Goal: Information Seeking & Learning: Stay updated

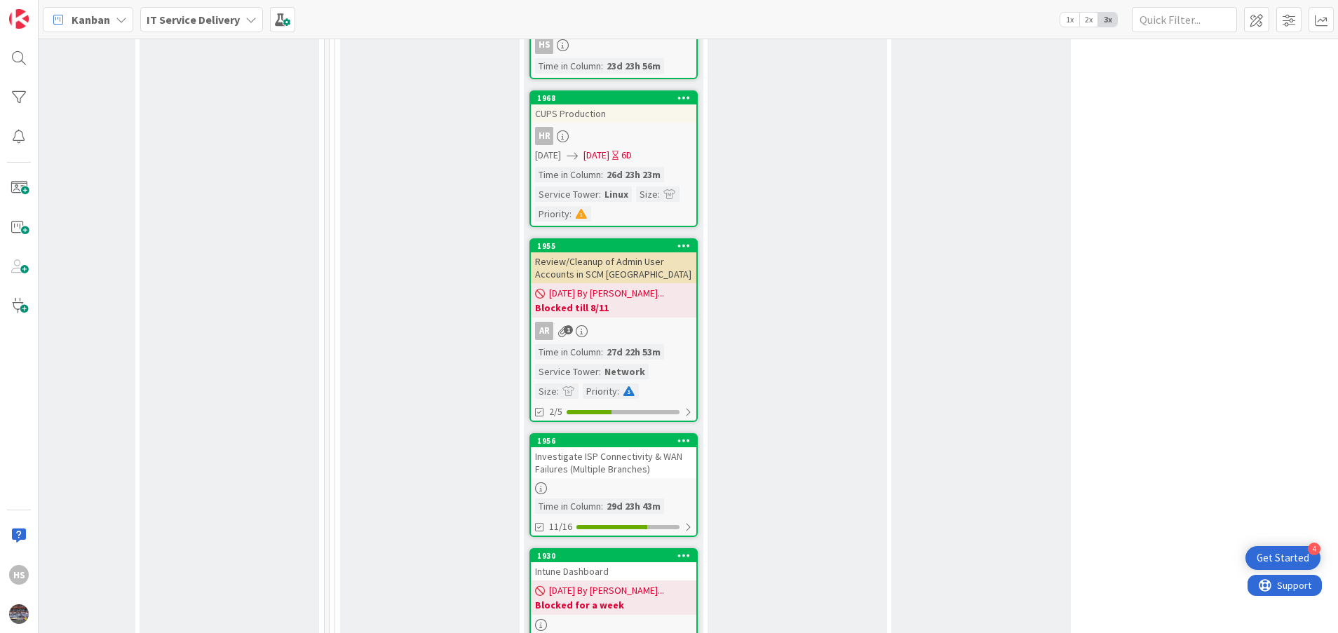
scroll to position [1867, 645]
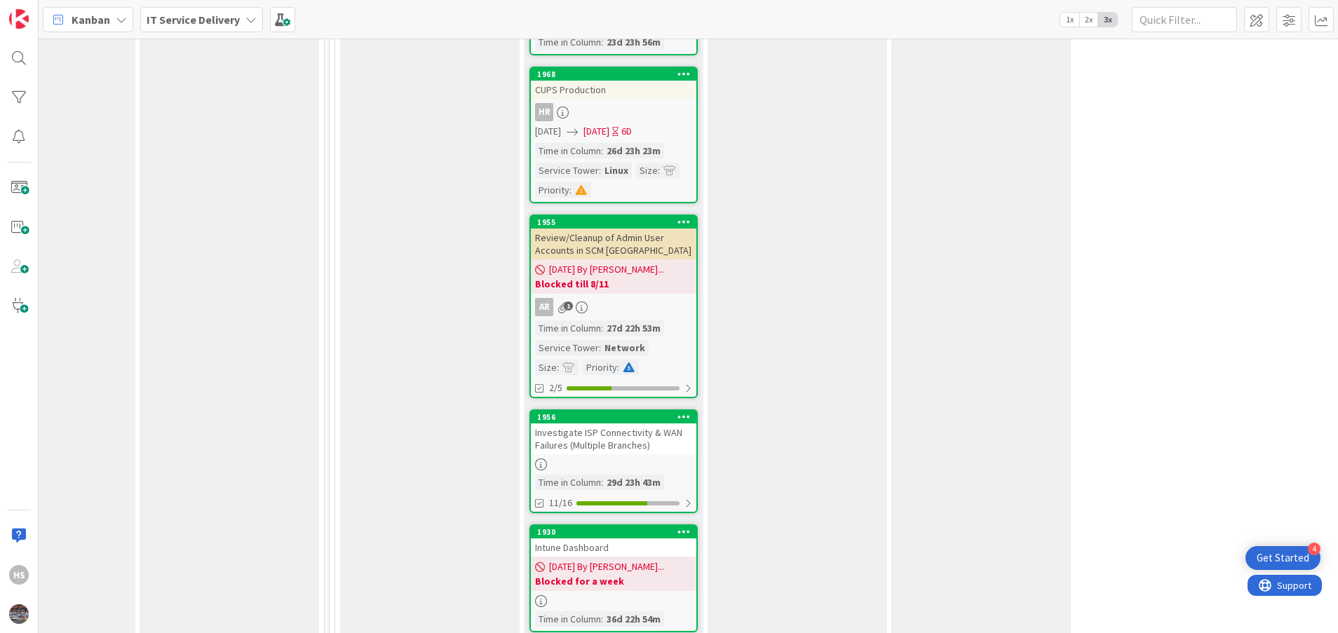
click at [593, 426] on div "Investigate ISP Connectivity & WAN Failures (Multiple Branches)" at bounding box center [614, 439] width 166 height 31
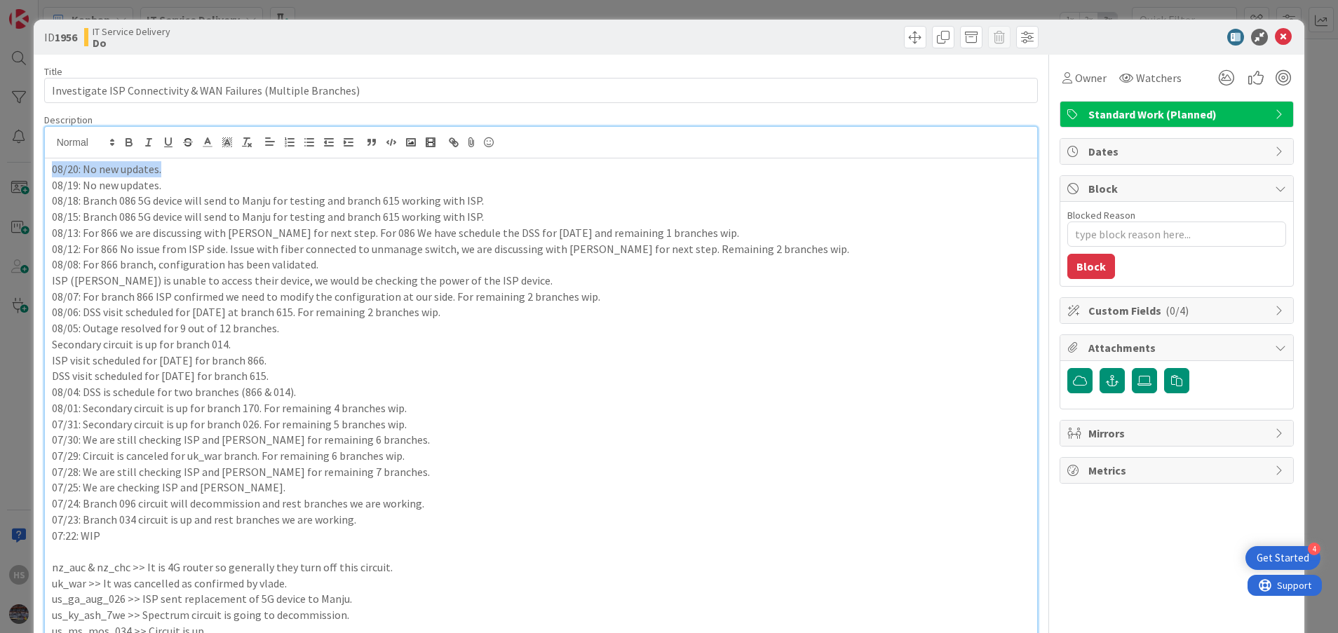
drag, startPoint x: 161, startPoint y: 147, endPoint x: 32, endPoint y: 155, distance: 129.3
click at [32, 155] on div "ID 1956 IT Service Delivery Do Title 63 / 128 Investigate ISP Connectivity & WA…" at bounding box center [669, 316] width 1338 height 633
copy p "08/20: No new updates."
click at [49, 173] on div "08/20: No new updates. 08/19: No new updates. 08/18: Branch 086 5G device will …" at bounding box center [541, 557] width 993 height 797
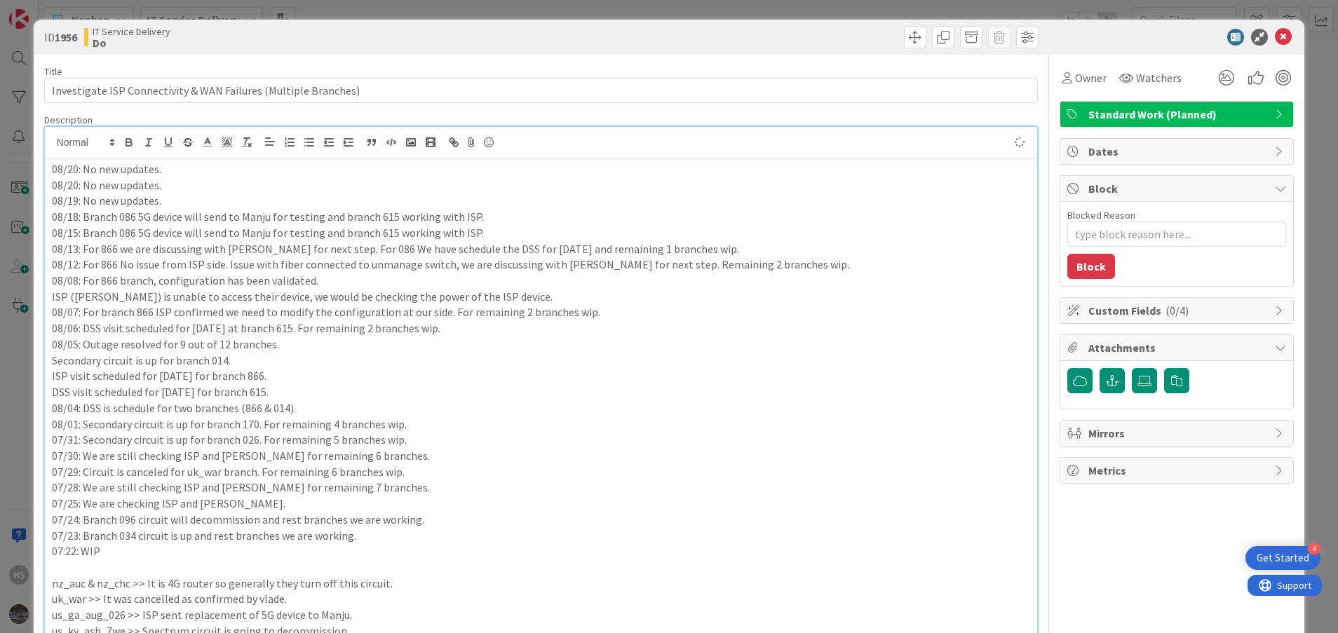
type textarea "x"
click at [76, 173] on p "08/20: No new updates." at bounding box center [541, 169] width 979 height 16
click at [1275, 32] on icon at bounding box center [1283, 37] width 17 height 17
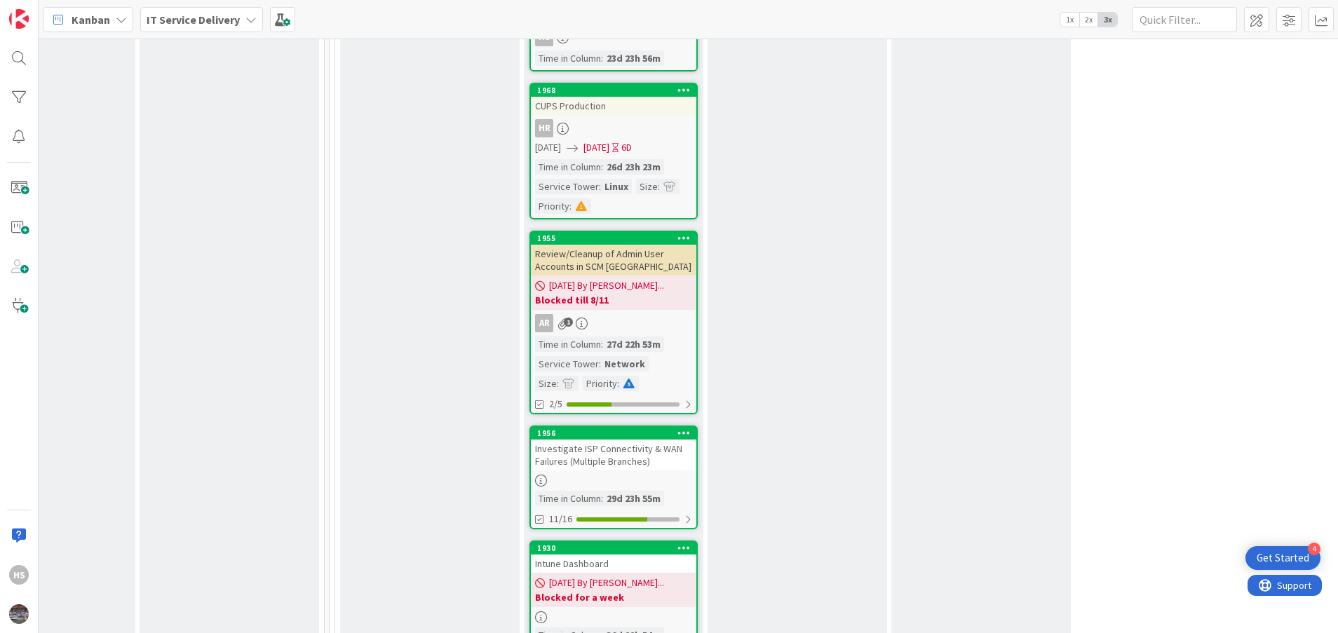
scroll to position [1890, 645]
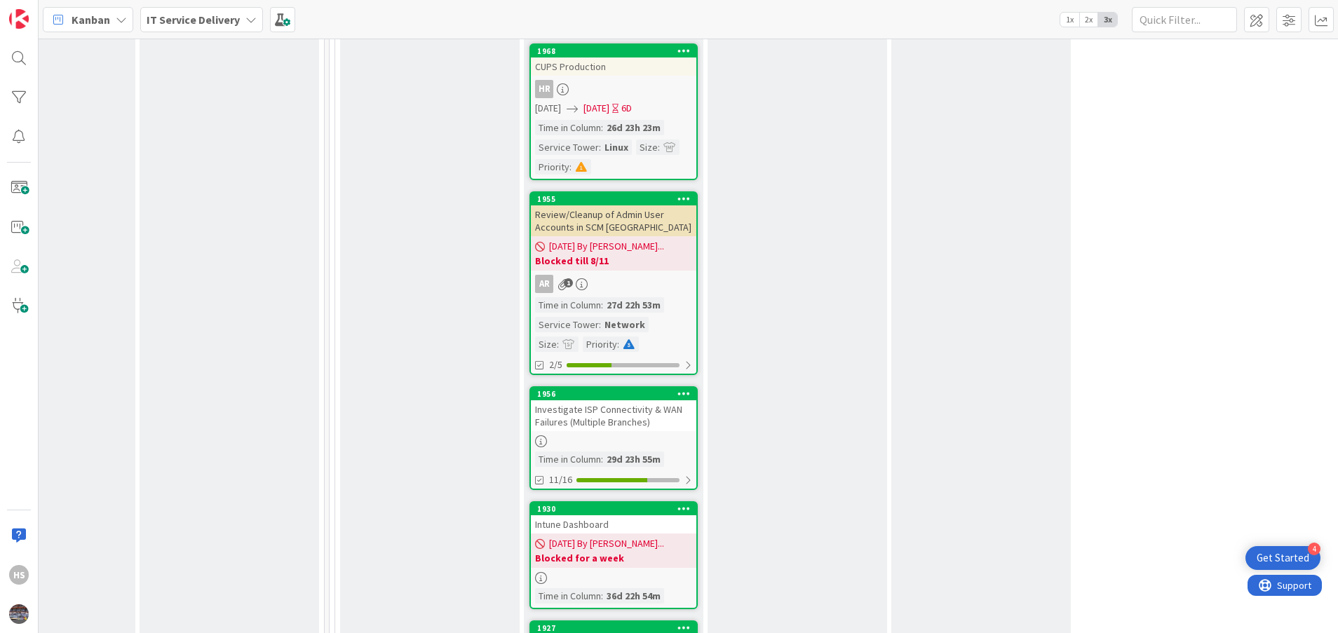
click at [586, 422] on link "1956 Investigate ISP Connectivity & WAN Failures (Multiple Branches) Time in [G…" at bounding box center [614, 438] width 168 height 104
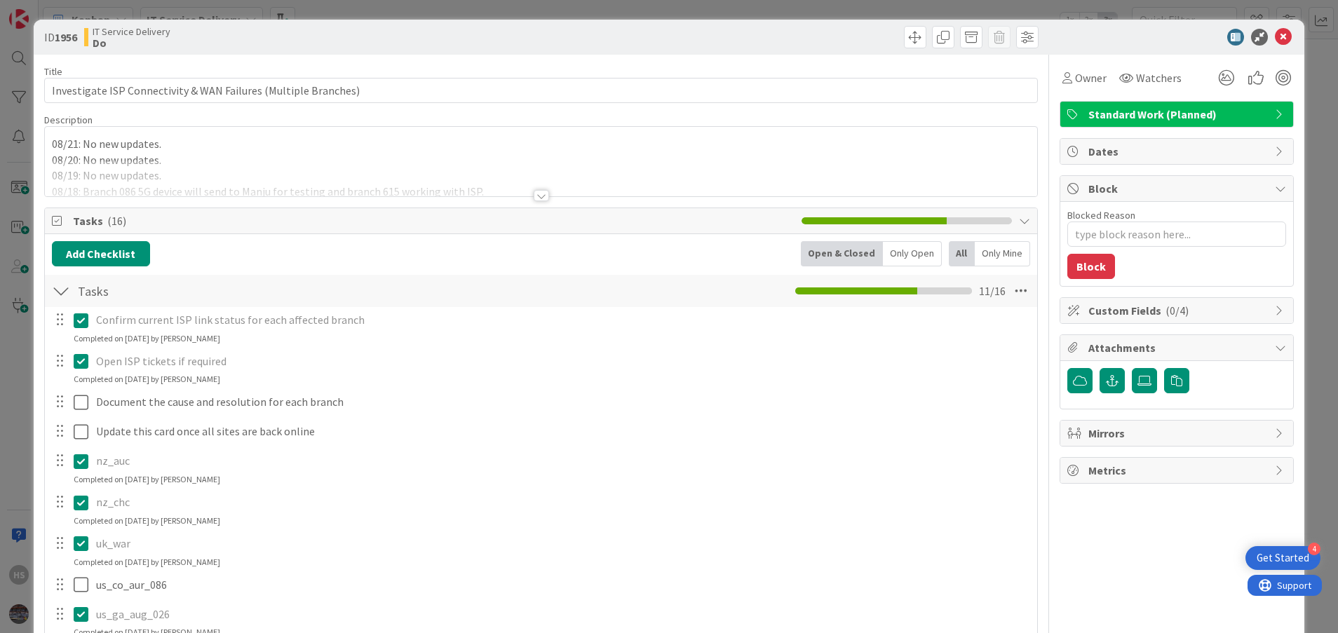
type textarea "x"
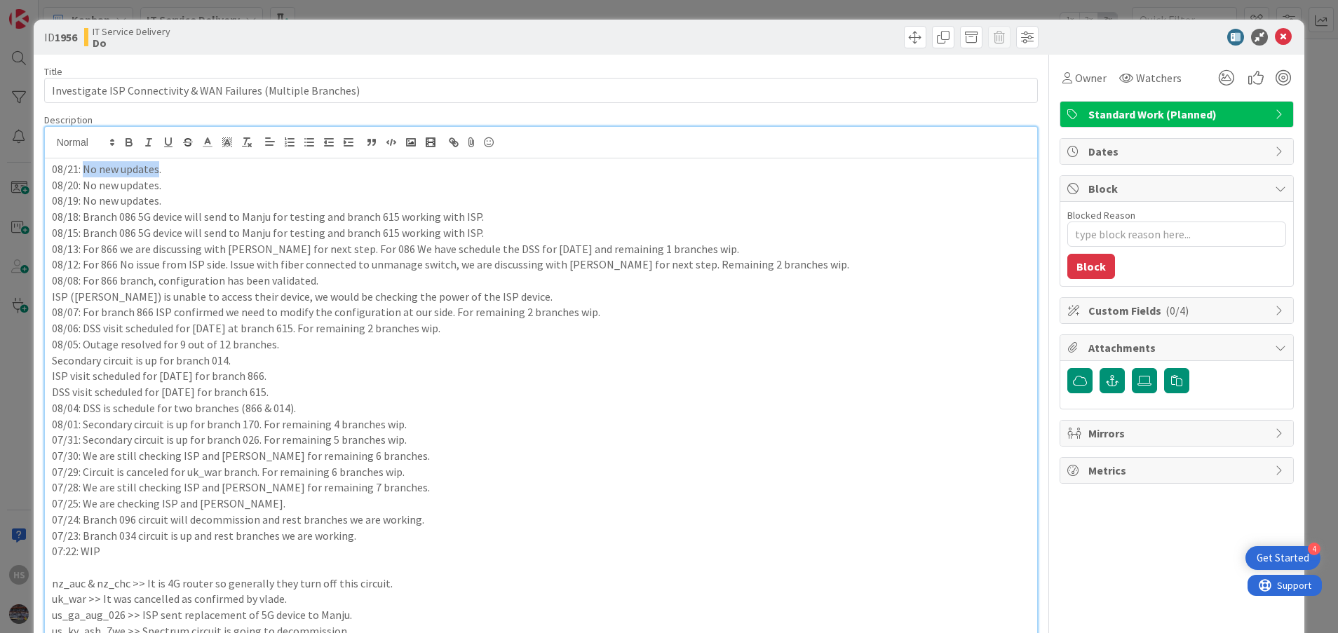
drag, startPoint x: 82, startPoint y: 140, endPoint x: 158, endPoint y: 154, distance: 76.9
click at [158, 154] on div "08/21: No new updates. 08/20: No new updates. 08/19: No new updates. 08/18: Bra…" at bounding box center [541, 549] width 993 height 845
click at [168, 174] on p "08/21: For 086" at bounding box center [541, 169] width 979 height 16
drag, startPoint x: 83, startPoint y: 169, endPoint x: 119, endPoint y: 168, distance: 36.5
click at [119, 168] on p "08/21: For 086 [PERSON_NAME] received" at bounding box center [541, 169] width 979 height 16
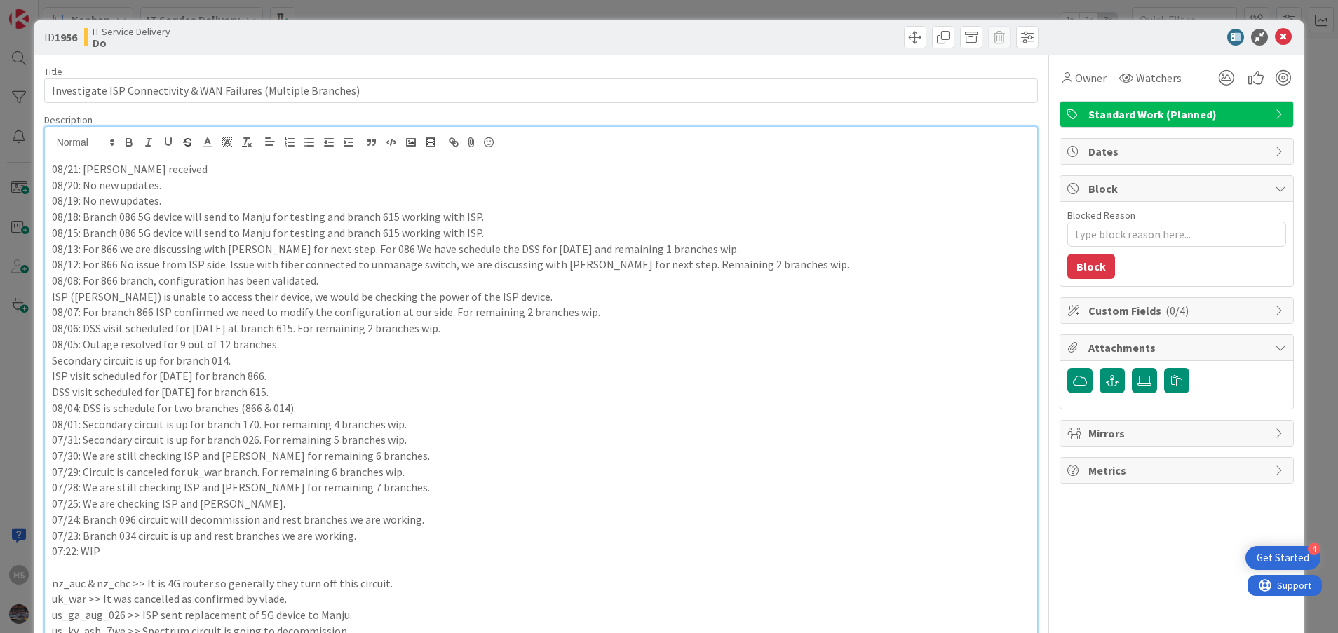
click at [166, 170] on p "08/21: [PERSON_NAME] received" at bounding box center [541, 169] width 979 height 16
click at [85, 169] on p "08/21: [PERSON_NAME] received 5G device of" at bounding box center [541, 169] width 979 height 16
drag, startPoint x: 184, startPoint y: 167, endPoint x: 289, endPoint y: 168, distance: 105.2
click at [289, 168] on p "08/21: 5G received by [PERSON_NAME] received 5G device of" at bounding box center [541, 169] width 979 height 16
click at [85, 170] on p "08/21: 5G received by Manju for testing" at bounding box center [541, 169] width 979 height 16
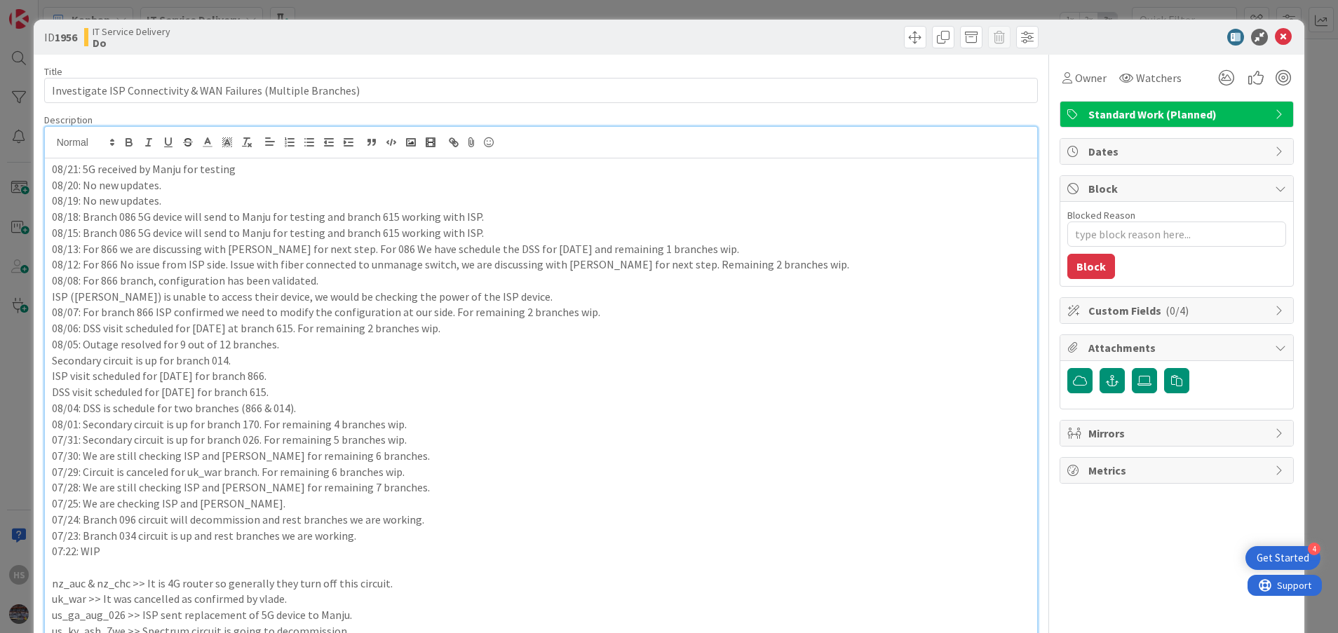
click at [100, 172] on p "08/21: 5G received by Manju for testing" at bounding box center [541, 169] width 979 height 16
click at [97, 171] on p "08/21: 5G received by Manju for testing" at bounding box center [541, 169] width 979 height 16
click at [305, 174] on p "08/21: 5G of branch 086 received by Manju for testing" at bounding box center [541, 169] width 979 height 16
type textarea "x"
click at [1275, 27] on div "ID 1956 IT Service Delivery Do" at bounding box center [670, 37] width 1272 height 35
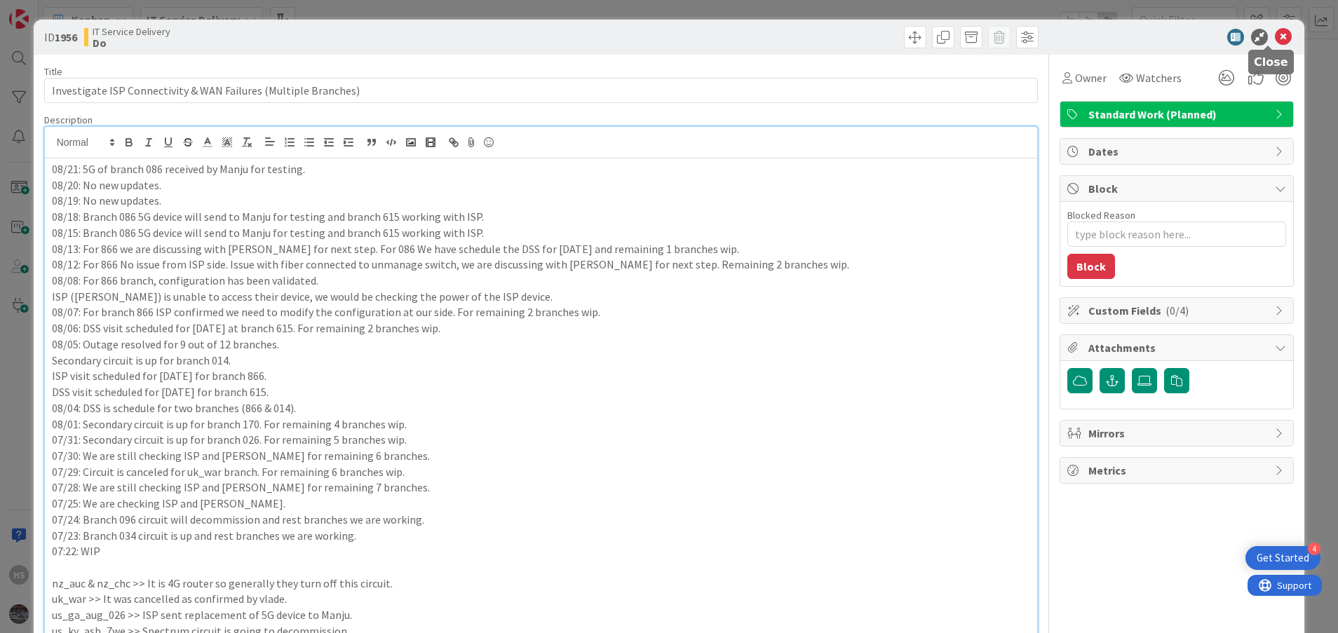
click at [1275, 34] on icon at bounding box center [1283, 37] width 17 height 17
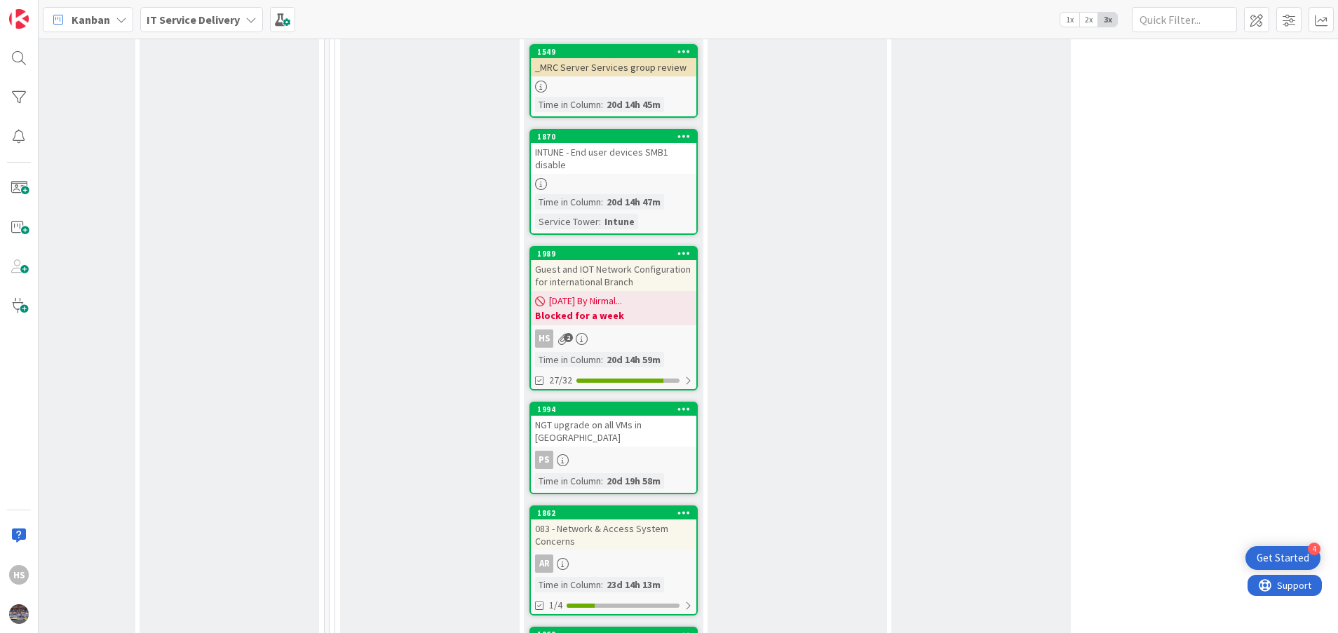
scroll to position [941, 645]
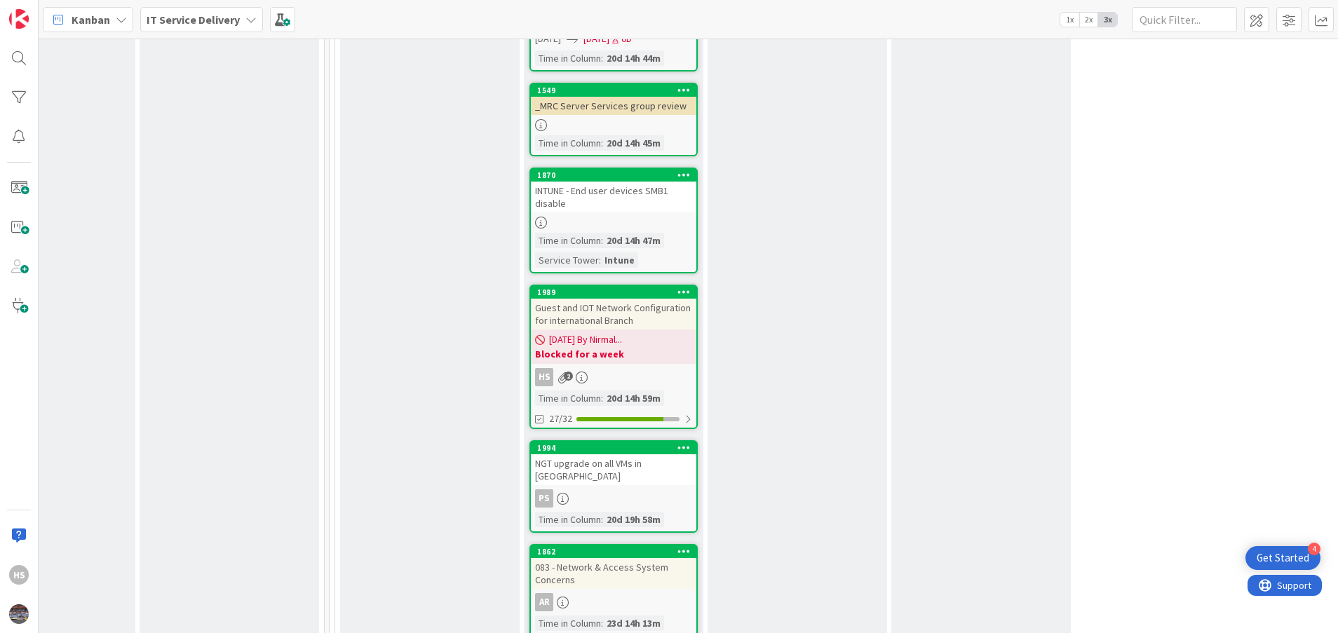
click at [601, 318] on div "Guest and IOT Network Configuration for international Branch" at bounding box center [614, 314] width 166 height 31
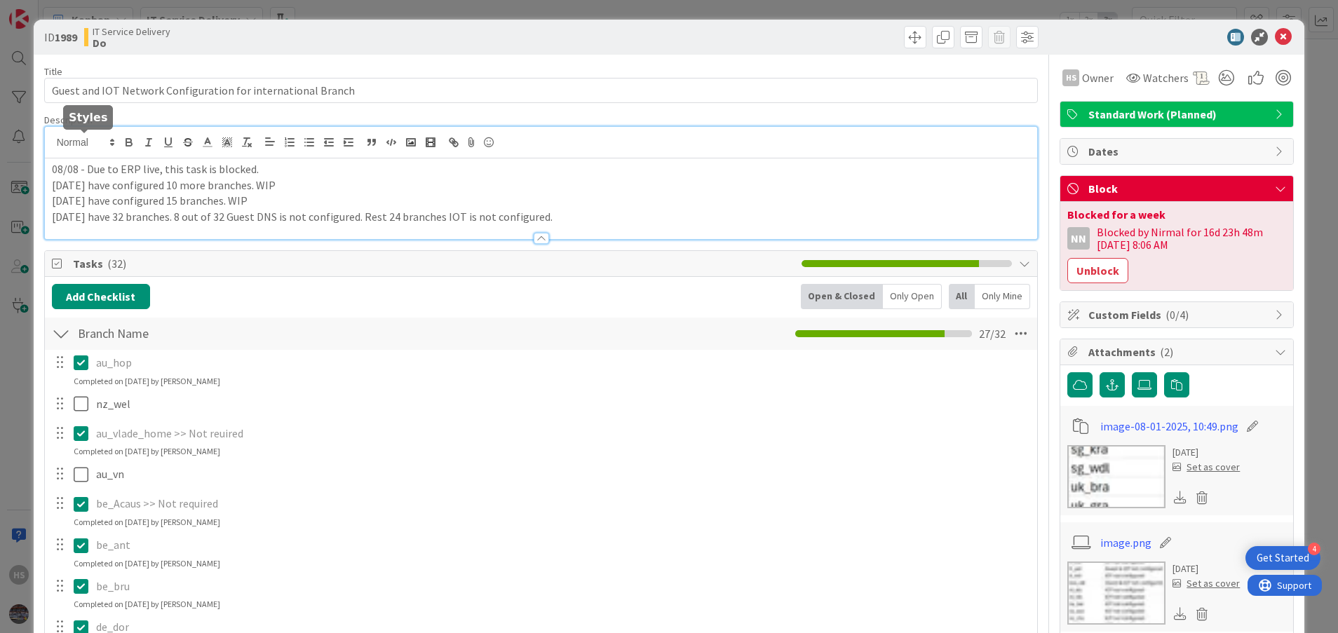
click at [54, 147] on div "08/08 - Due to ERP live, this task is blocked. [DATE] have configured 10 more b…" at bounding box center [541, 183] width 993 height 112
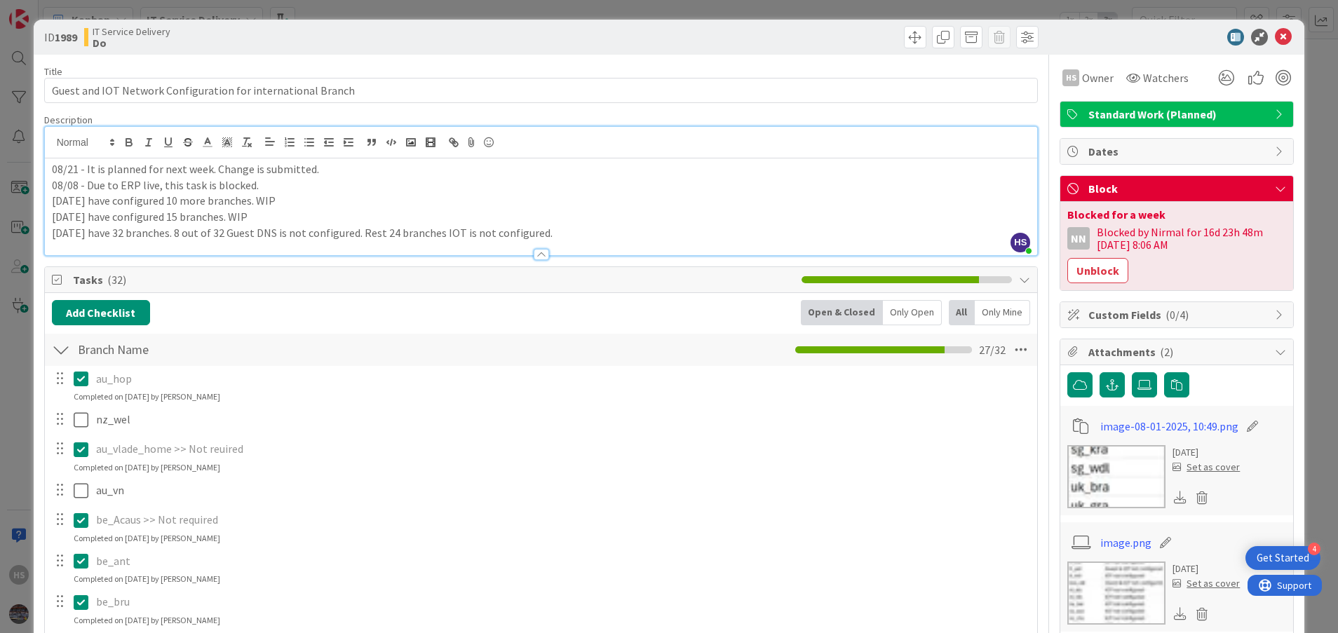
click at [247, 170] on p "08/21 - It is planned for next week. Change is submitted." at bounding box center [541, 169] width 979 height 16
click at [189, 206] on p "[DATE] have configured 10 more branches. WIP" at bounding box center [541, 201] width 979 height 16
click at [248, 173] on p "08/21 - It is planned for next week. Change is submitted." at bounding box center [541, 169] width 979 height 16
click at [1275, 41] on icon at bounding box center [1283, 37] width 17 height 17
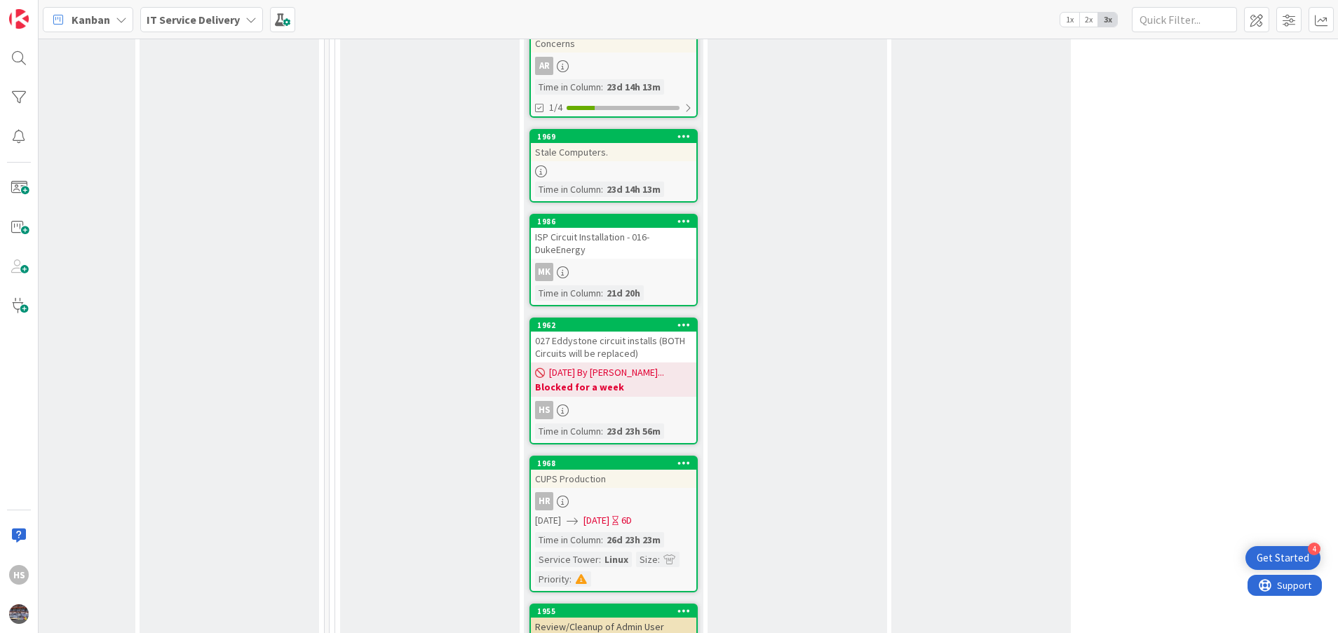
scroll to position [1485, 645]
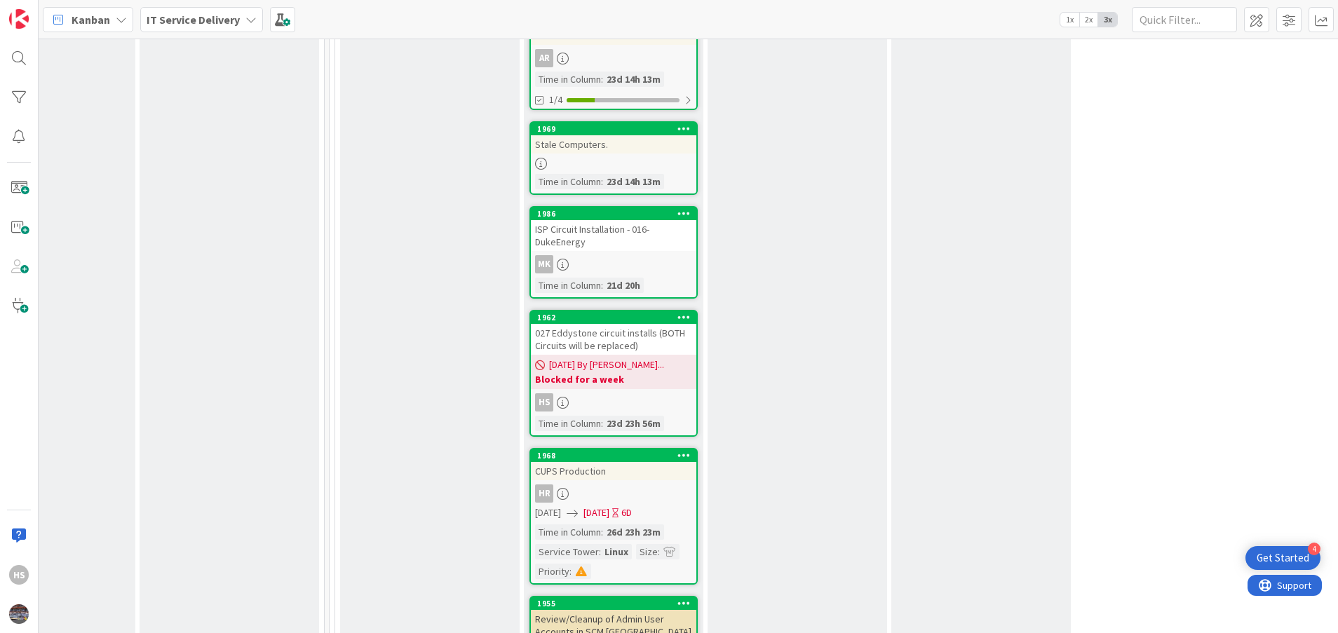
click at [619, 331] on div "027 Eddystone circuit installs (BOTH Circuits will be replaced)" at bounding box center [614, 339] width 166 height 31
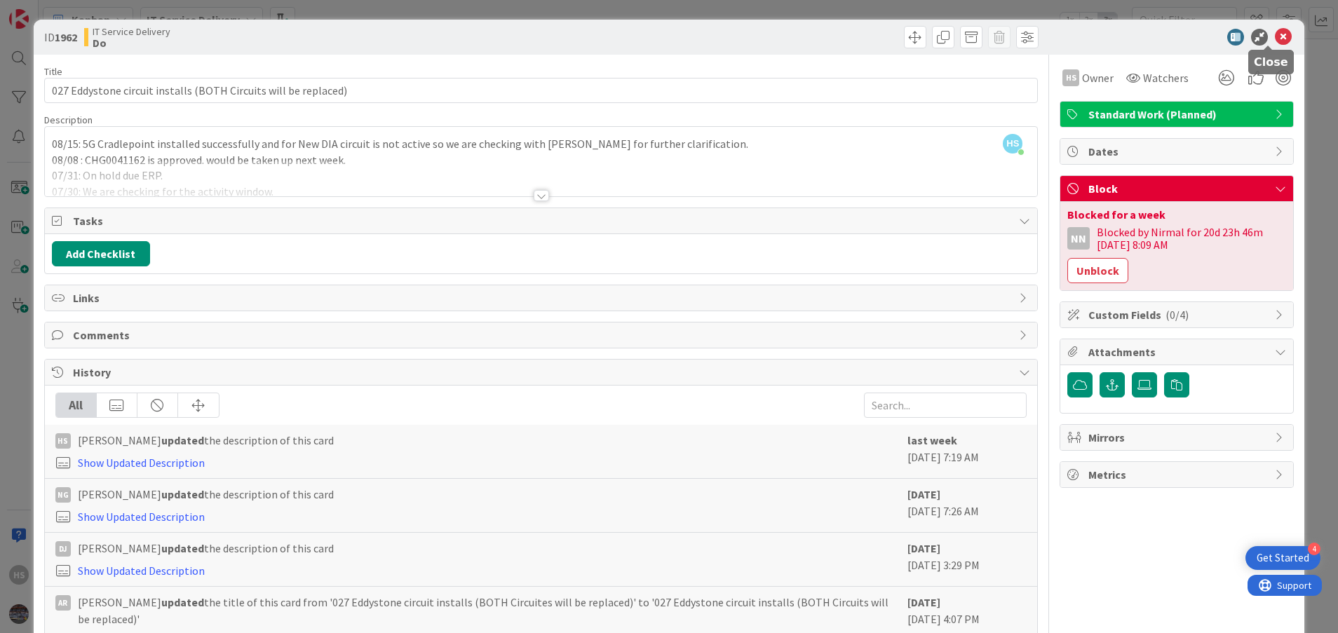
click at [1275, 38] on icon at bounding box center [1283, 37] width 17 height 17
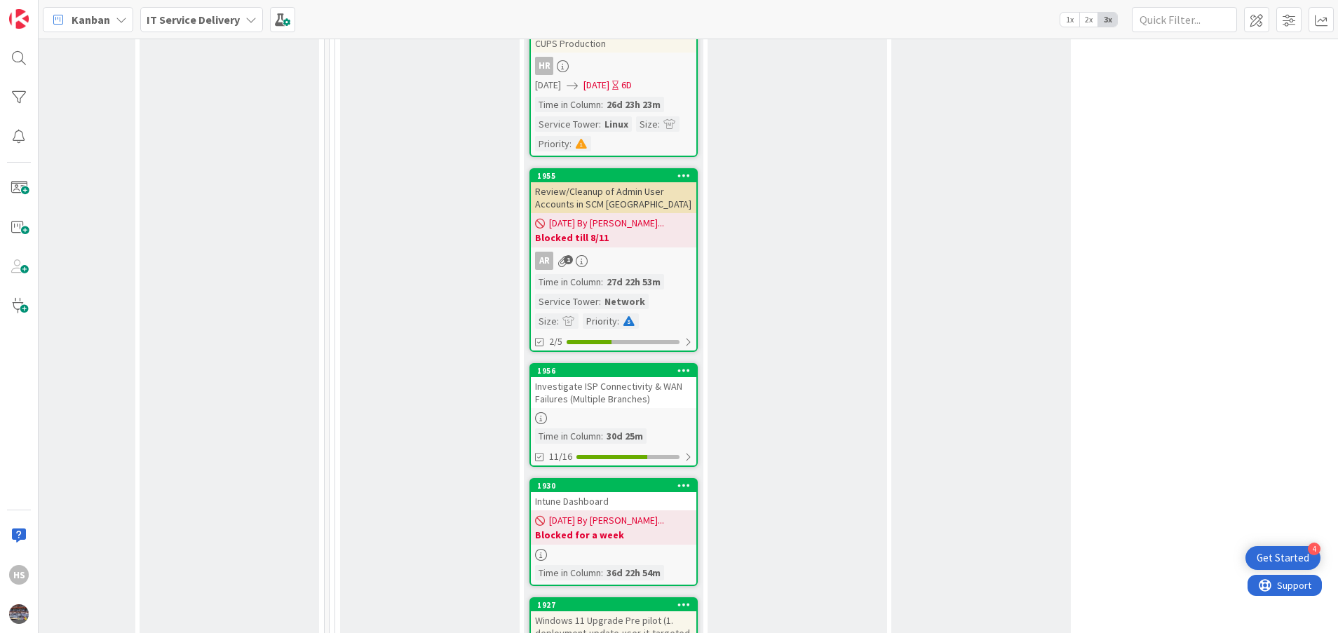
scroll to position [2014, 645]
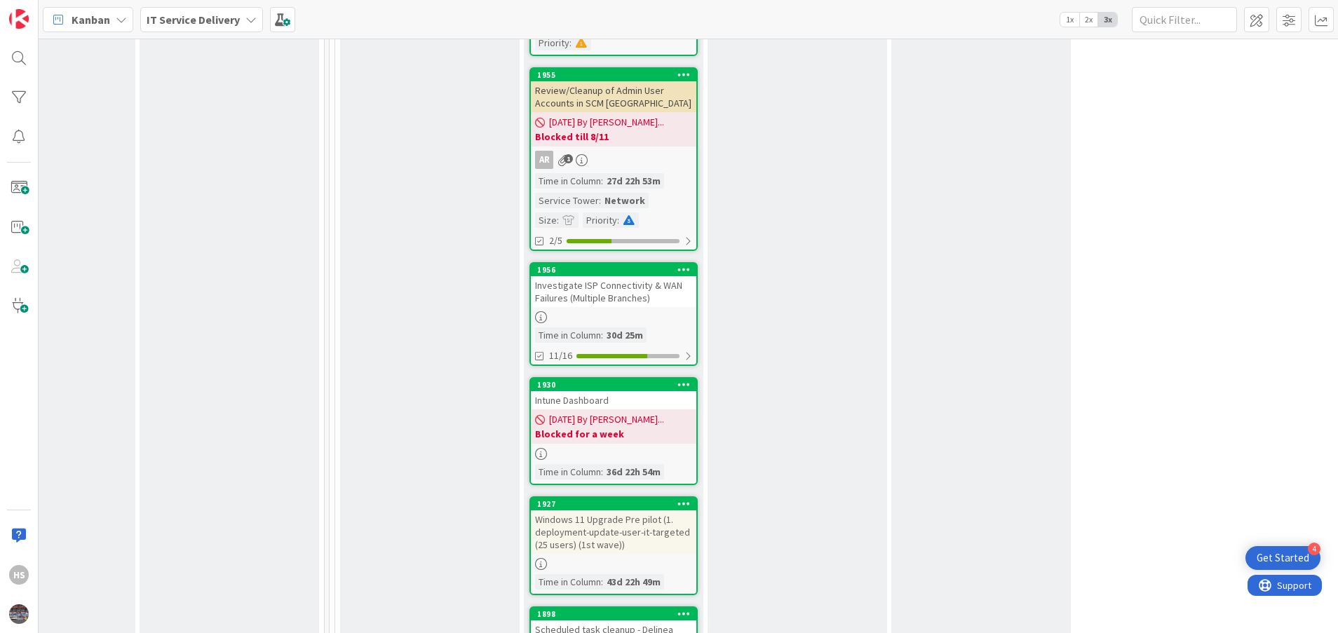
click at [666, 277] on div "Investigate ISP Connectivity & WAN Failures (Multiple Branches)" at bounding box center [614, 291] width 166 height 31
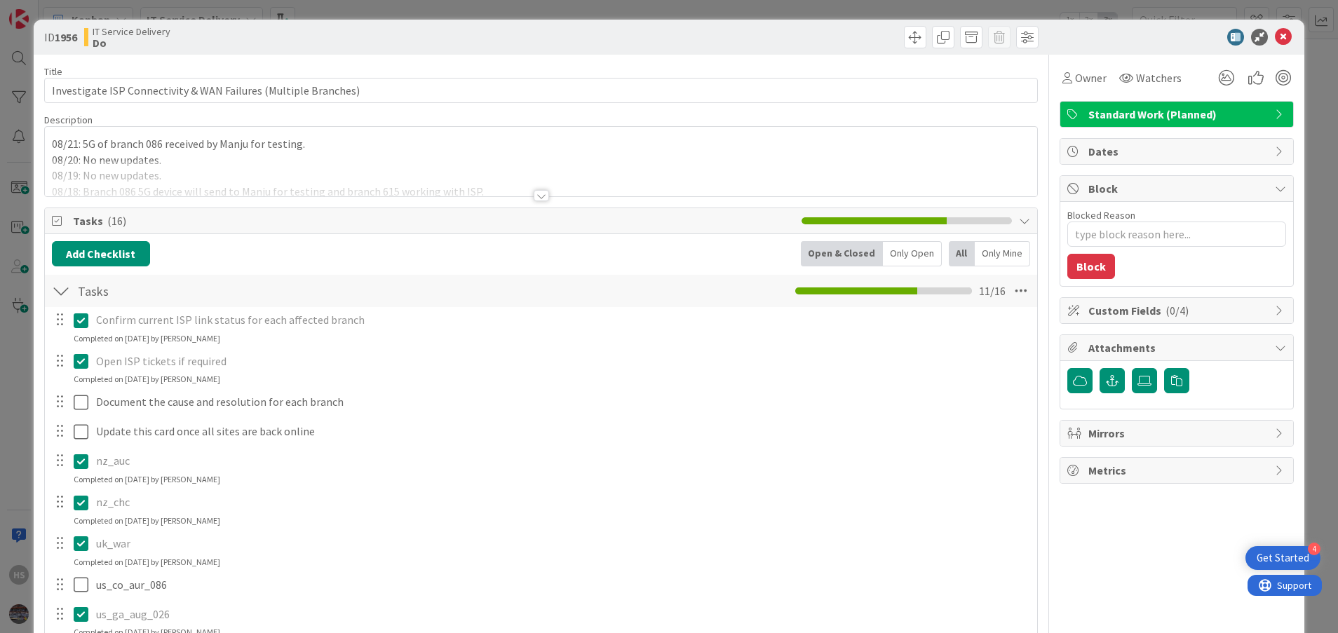
type textarea "x"
click at [534, 193] on div at bounding box center [541, 195] width 15 height 11
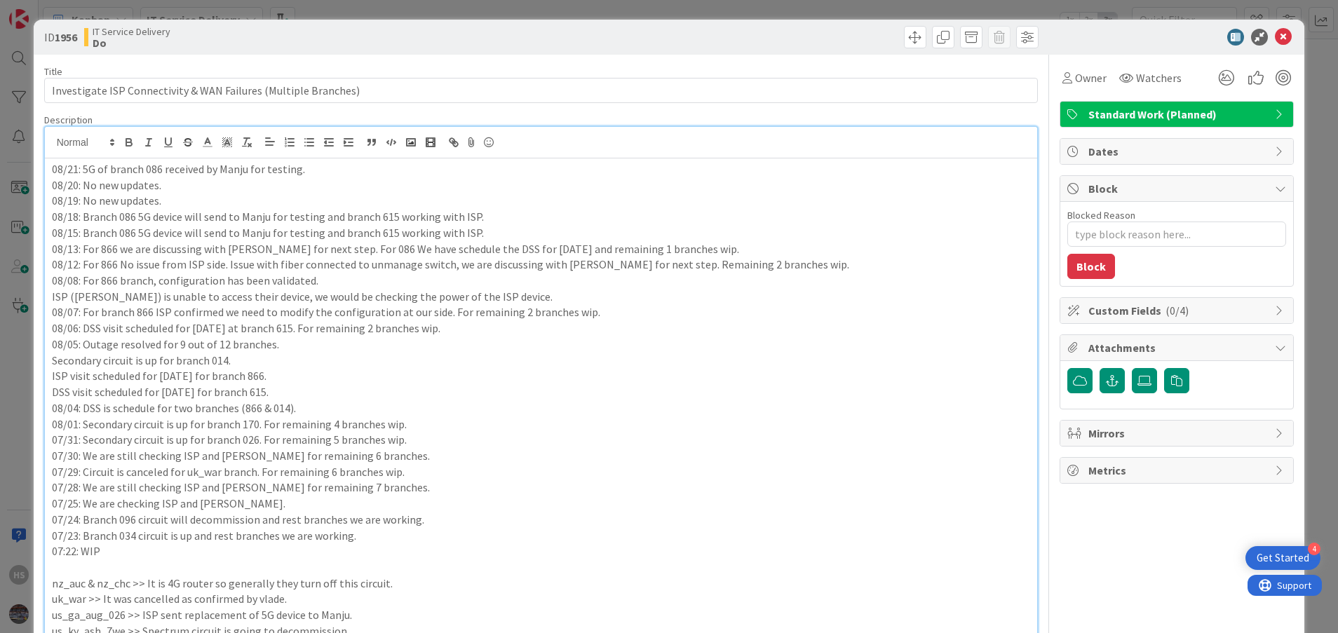
click at [97, 171] on p "08/21: 5G of branch 086 received by Manju for testing." at bounding box center [541, 169] width 979 height 16
click at [105, 167] on p "08/21: 5G Device of branch 086 received by Manju for testing." at bounding box center [541, 169] width 979 height 16
click at [130, 180] on p "08/20: No new updates." at bounding box center [541, 185] width 979 height 16
click at [330, 167] on p "08/21: 5G device of branch 086 received by Manju for testing." at bounding box center [541, 169] width 979 height 16
click at [337, 169] on p "08/21: 5G device of branch 086 received by Manju for testing." at bounding box center [541, 169] width 979 height 16
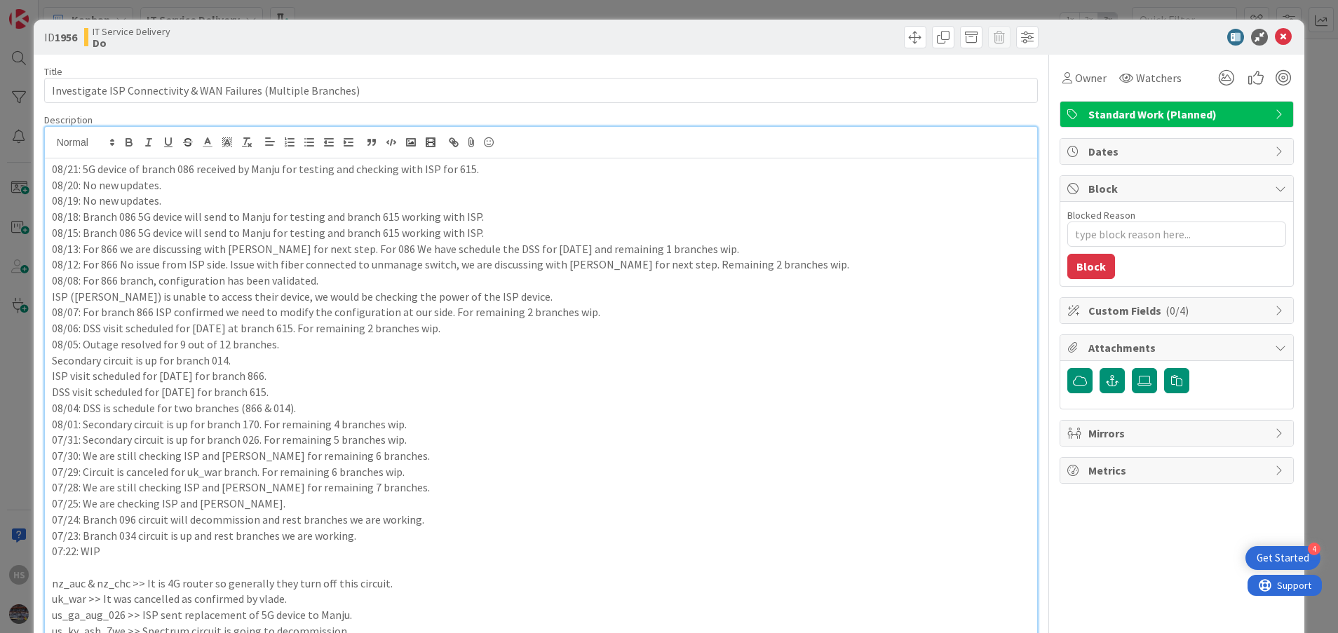
click at [452, 169] on p "08/21: 5G device of branch 086 received by Manju for testing and checking with …" at bounding box center [541, 169] width 979 height 16
click at [1275, 39] on icon at bounding box center [1283, 37] width 17 height 17
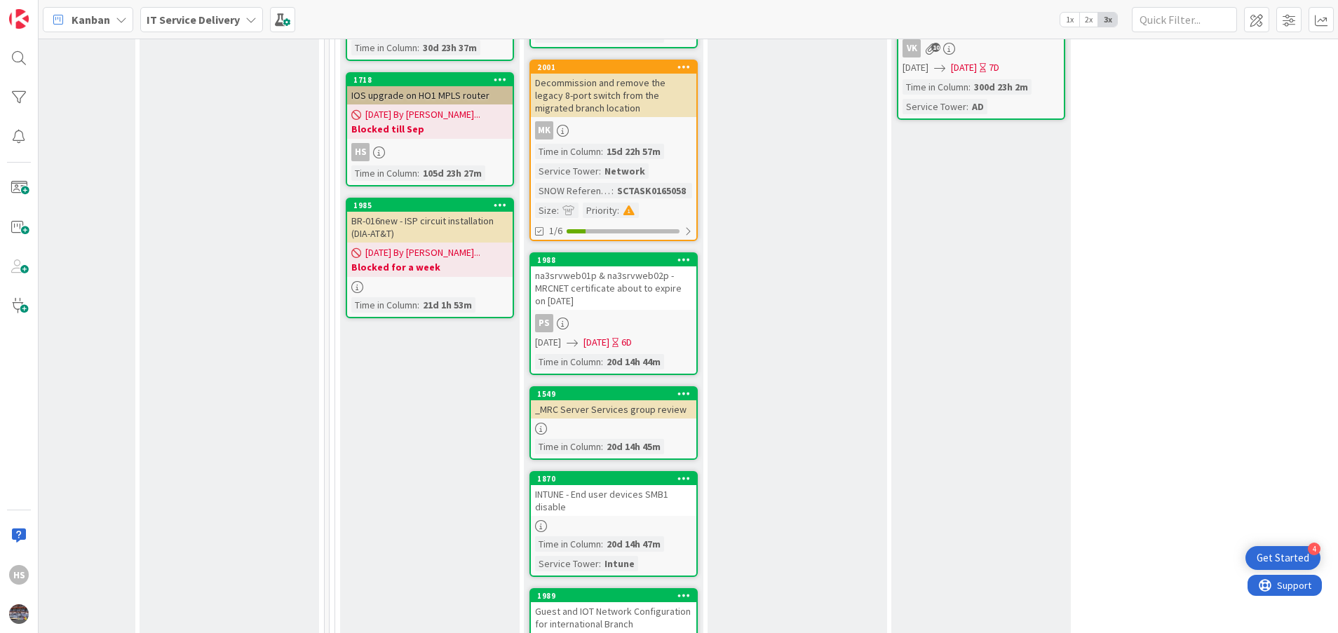
scroll to position [575, 645]
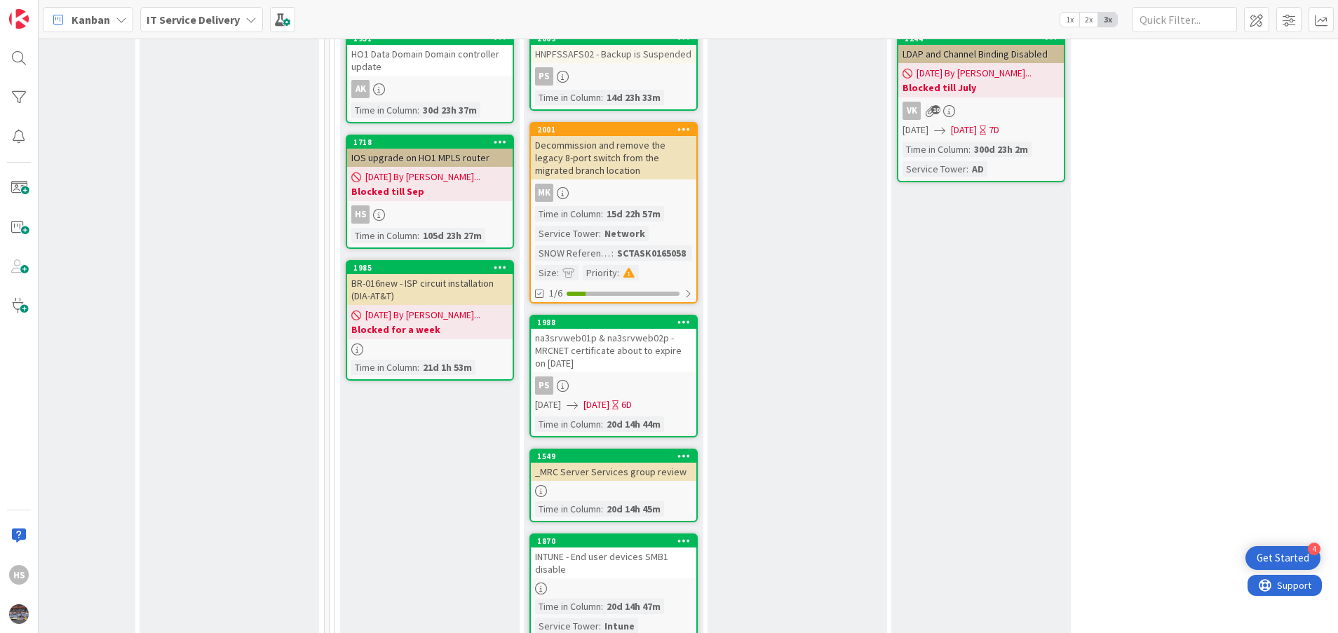
click at [390, 306] on div "[DATE] By [PERSON_NAME]... Blocked for a week" at bounding box center [430, 322] width 166 height 34
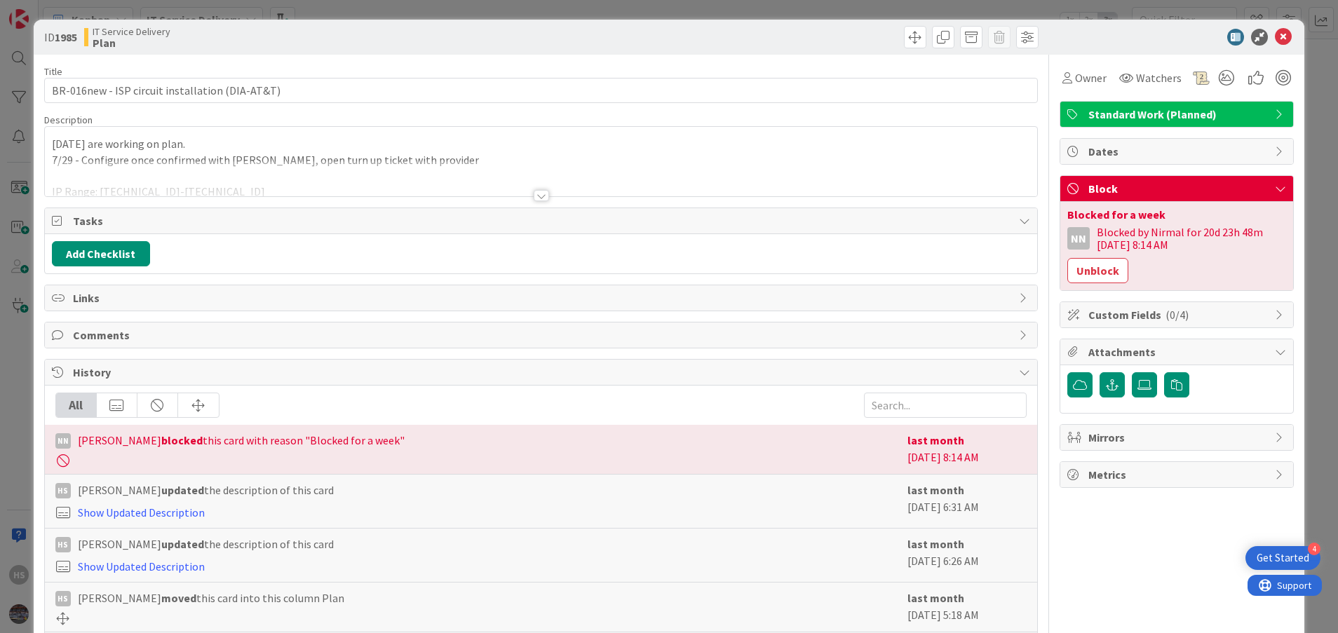
click at [532, 185] on div at bounding box center [541, 179] width 993 height 36
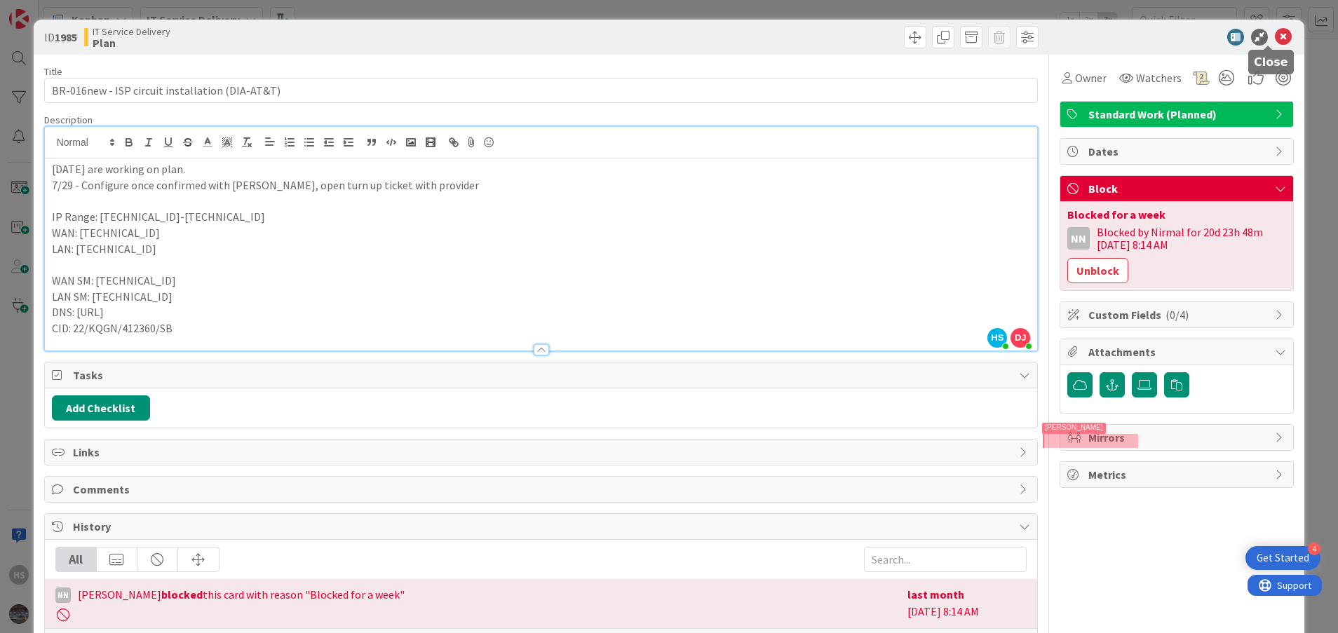
click at [1275, 33] on icon at bounding box center [1283, 37] width 17 height 17
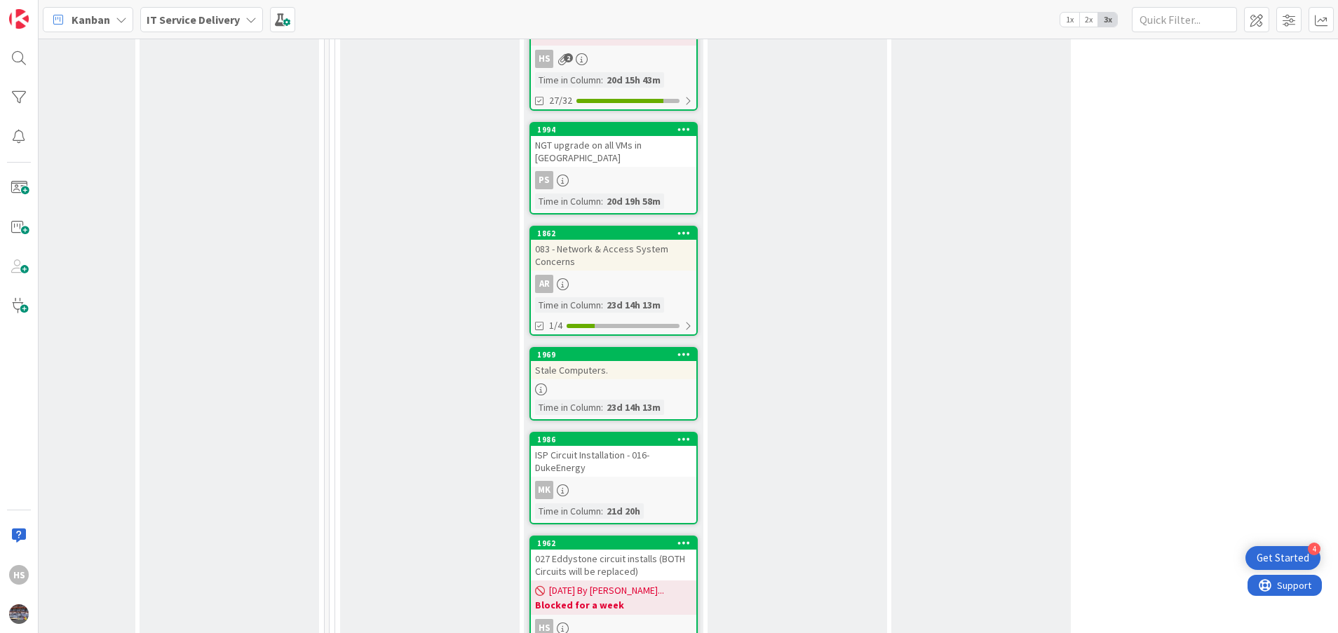
scroll to position [1291, 645]
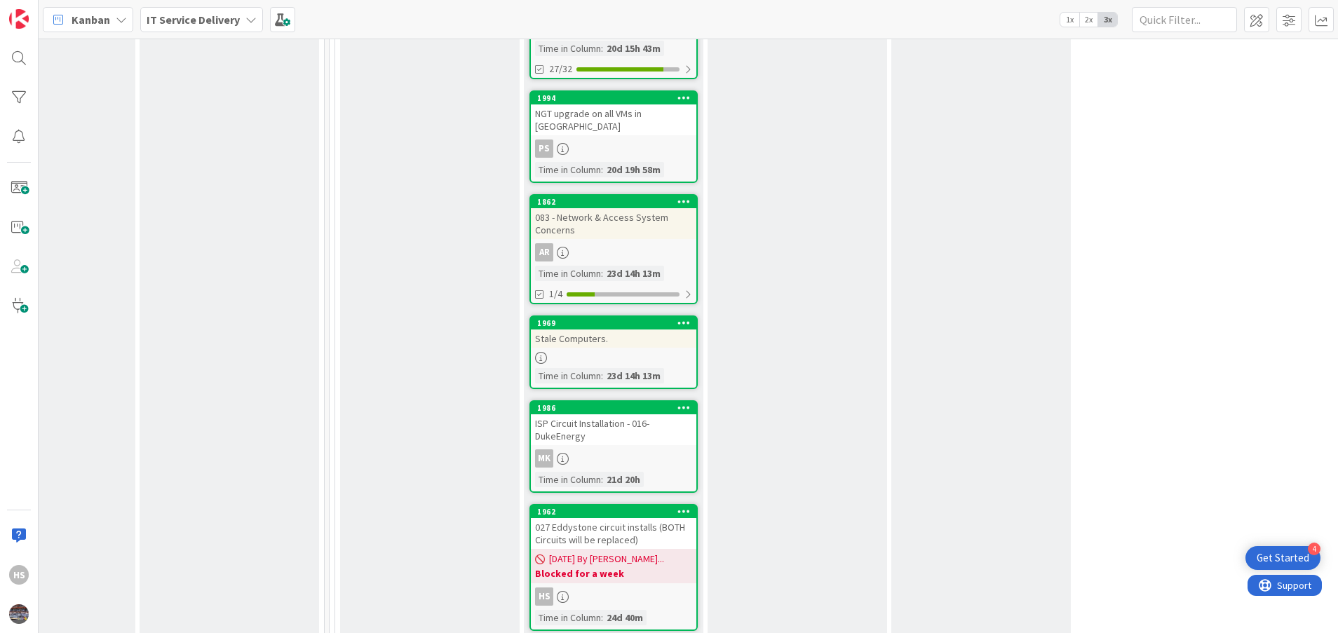
click at [627, 431] on div "ISP Circuit Installation - 016-DukeEnergy" at bounding box center [614, 429] width 166 height 31
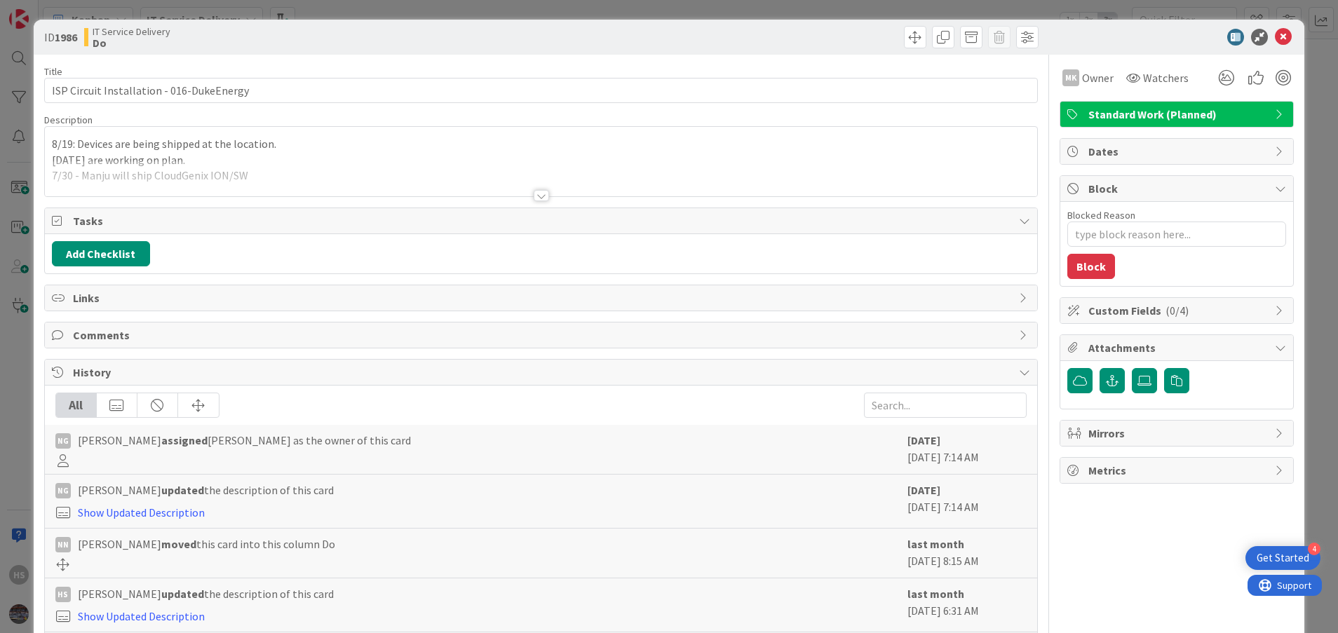
click at [540, 196] on div at bounding box center [541, 195] width 15 height 11
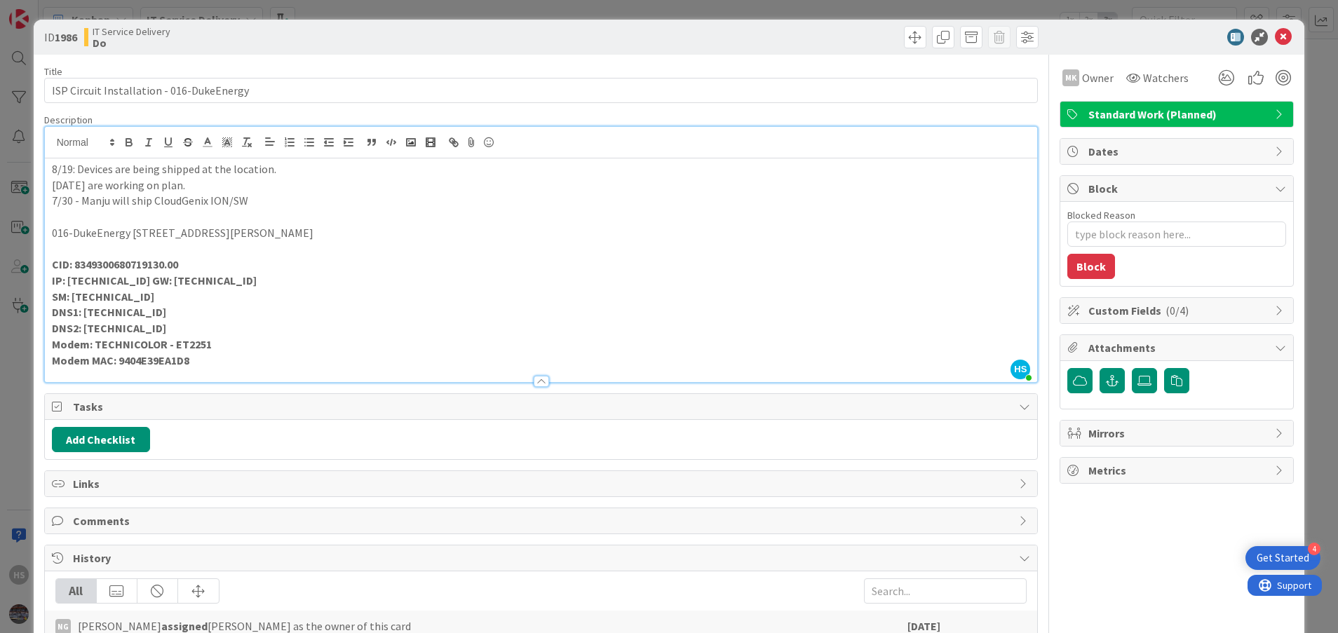
type textarea "x"
